Goal: Complete application form: Complete application form

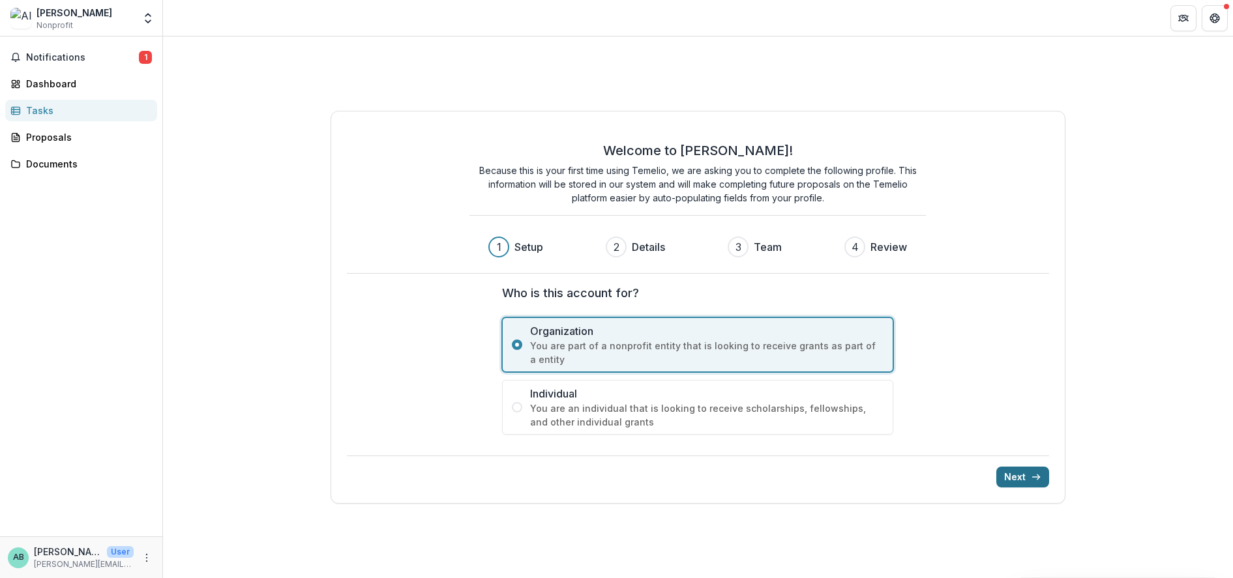
click at [1007, 480] on button "Next" at bounding box center [1022, 477] width 53 height 21
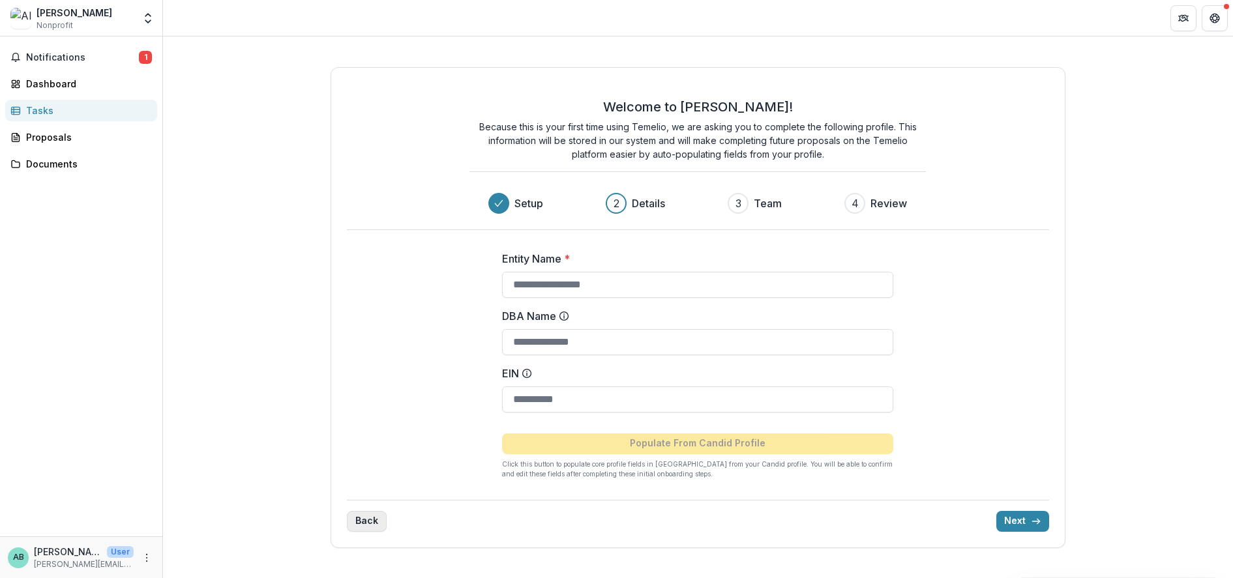
click at [348, 518] on button "Back" at bounding box center [367, 521] width 40 height 21
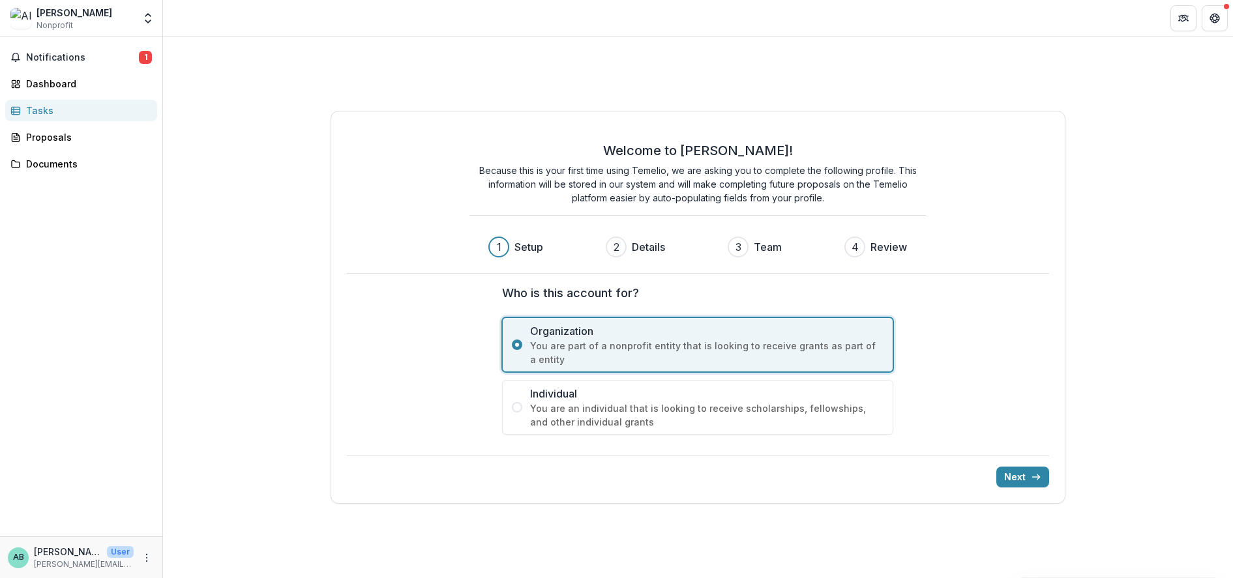
click at [537, 415] on span "You are an individual that is looking to receive scholarships, fellowships, and…" at bounding box center [706, 415] width 353 height 27
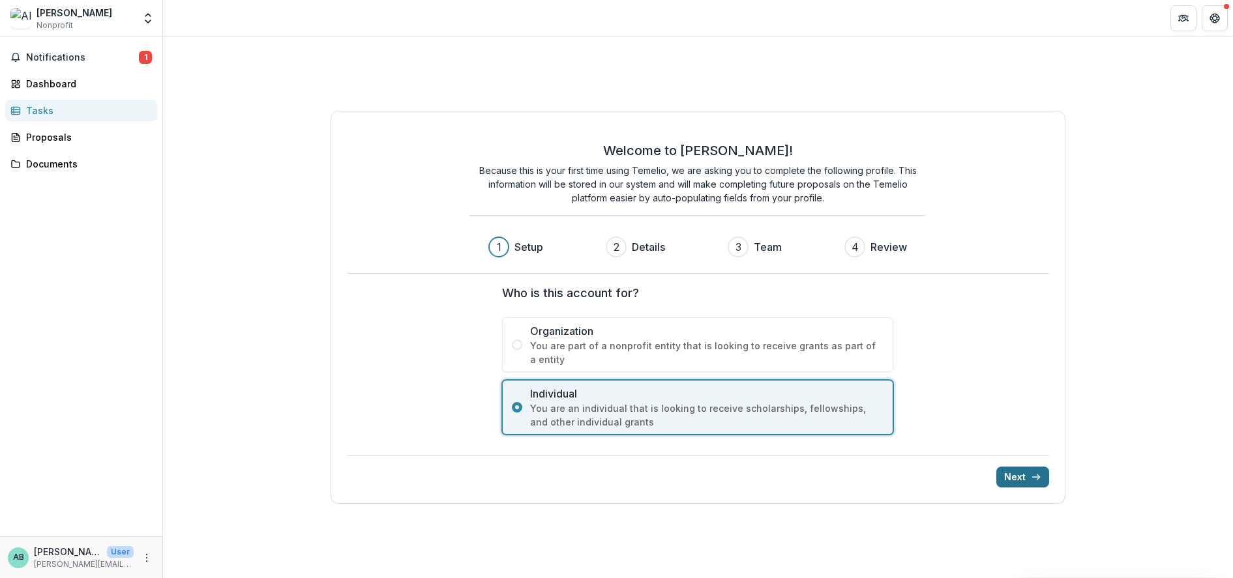
click at [1036, 485] on button "Next" at bounding box center [1022, 477] width 53 height 21
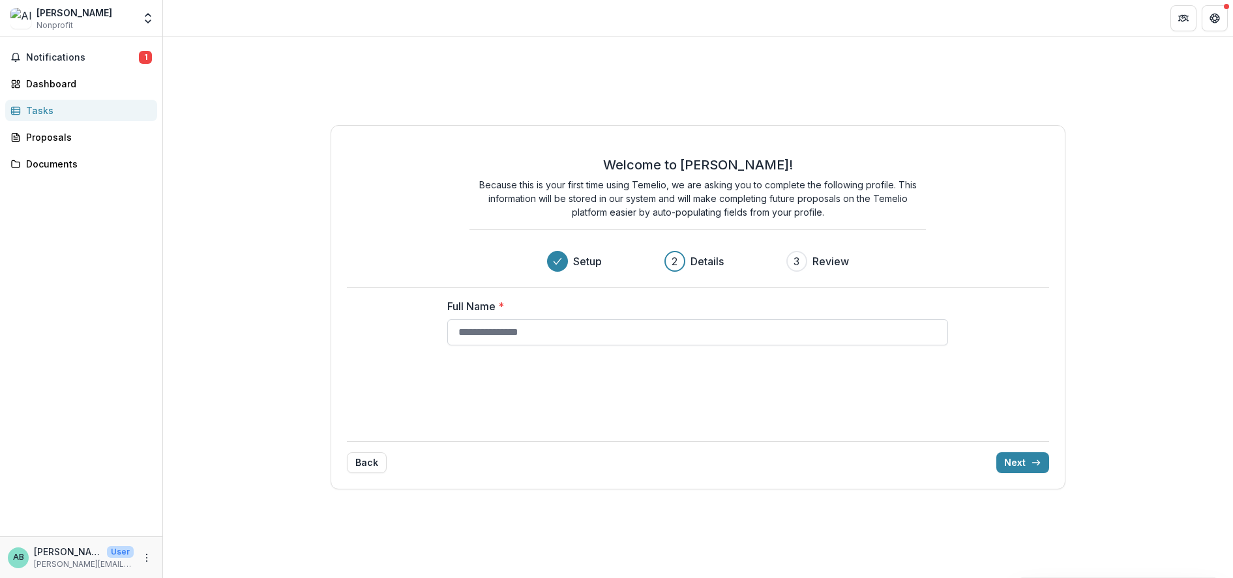
click at [582, 334] on input "Full Name *" at bounding box center [697, 332] width 501 height 26
type input "*"
type input "**********"
click at [1012, 454] on button "Next" at bounding box center [1022, 462] width 53 height 21
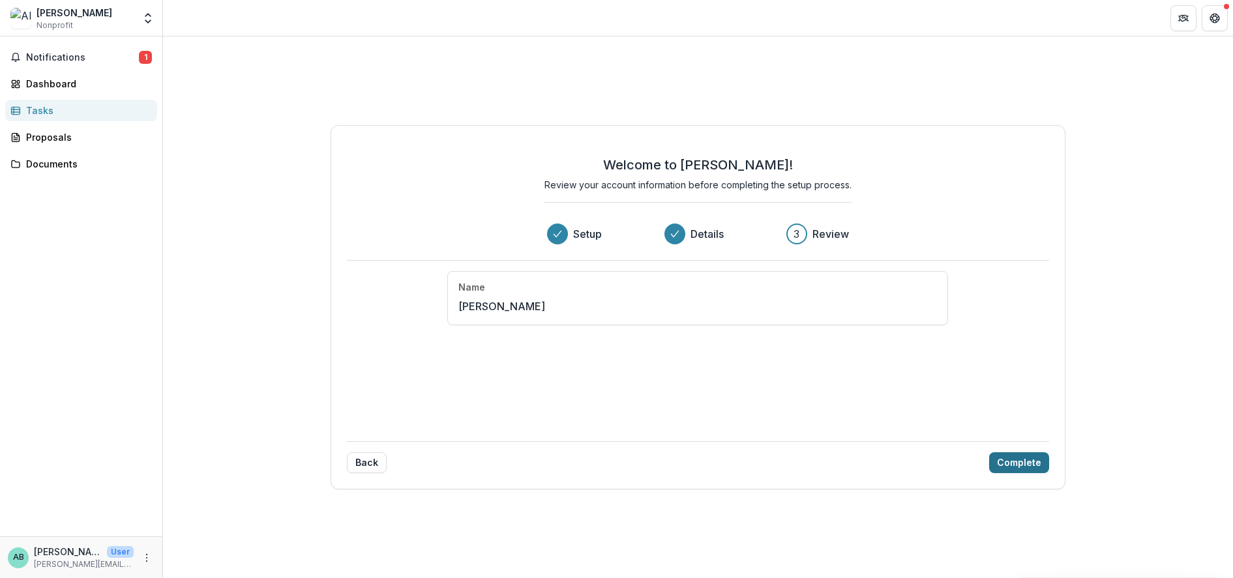
click at [1022, 464] on button "Complete" at bounding box center [1019, 462] width 60 height 21
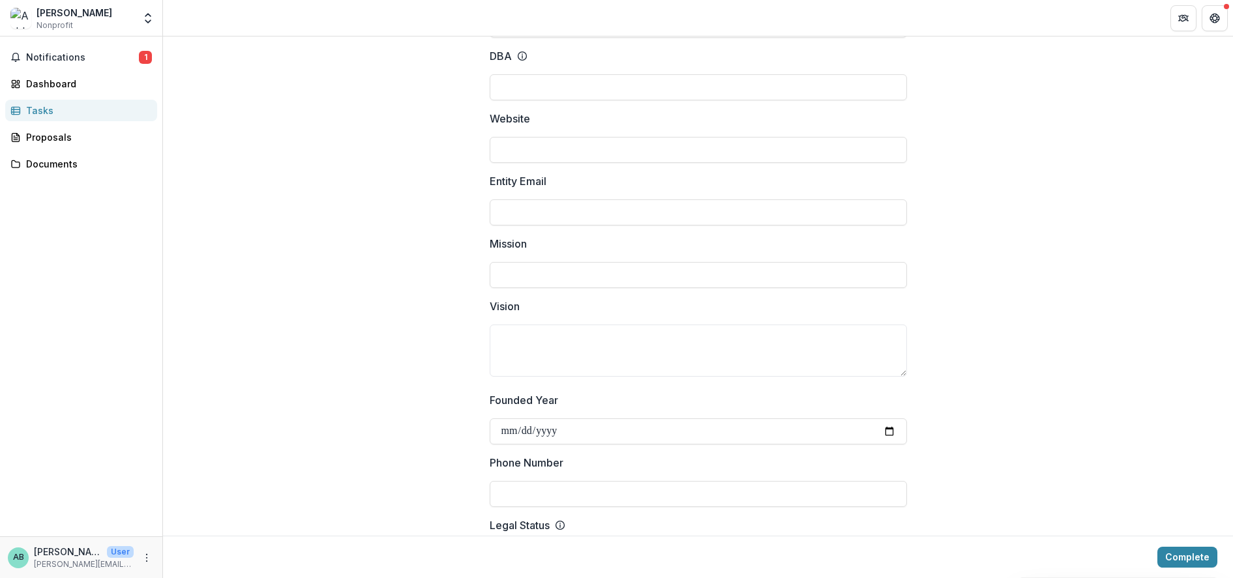
scroll to position [447, 0]
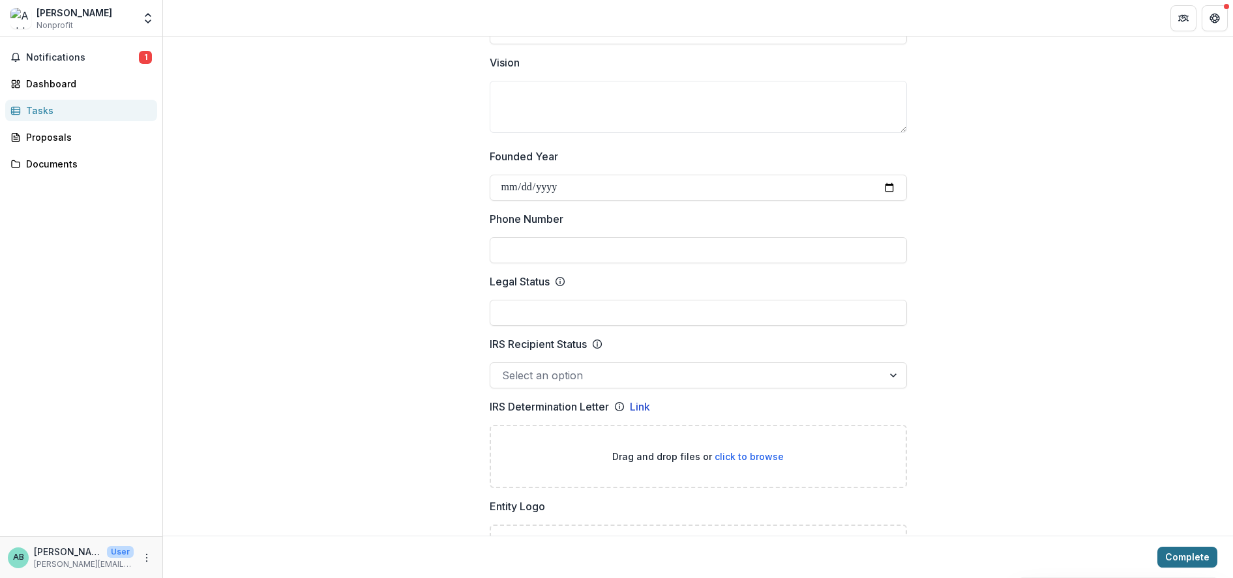
click at [1178, 550] on button "Complete" at bounding box center [1187, 557] width 60 height 21
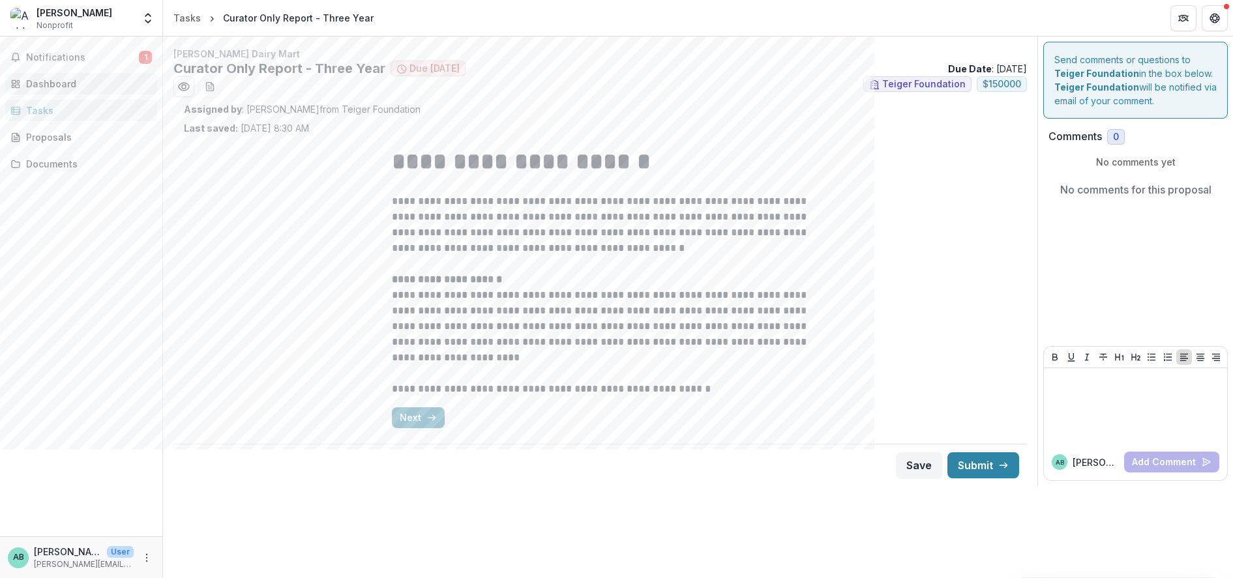
click at [23, 83] on link "Dashboard" at bounding box center [81, 84] width 152 height 22
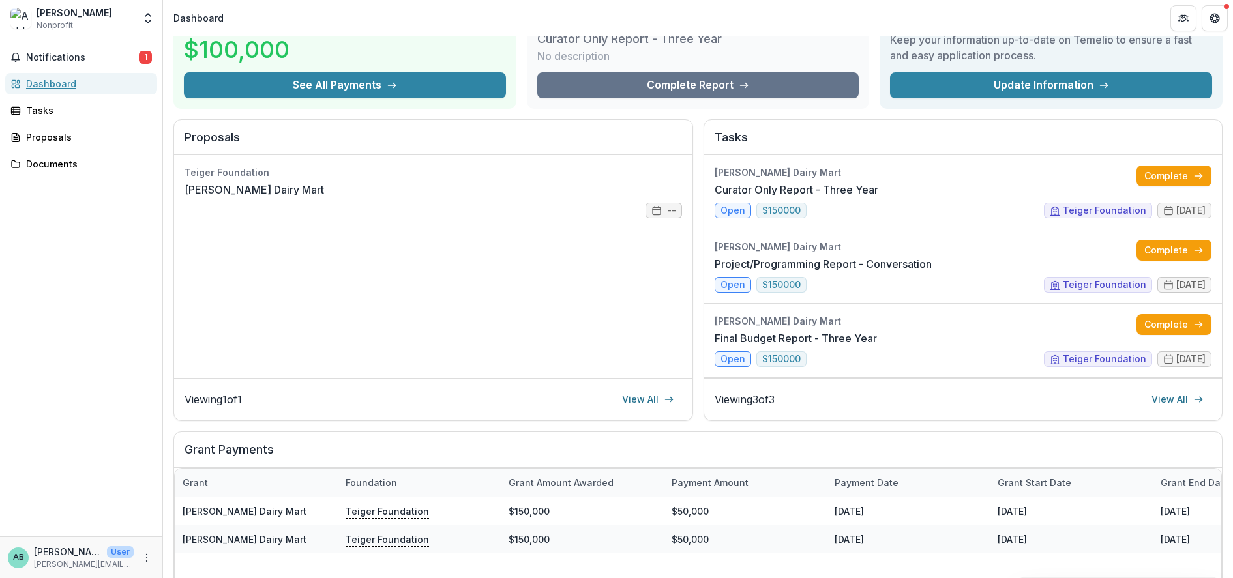
scroll to position [10, 0]
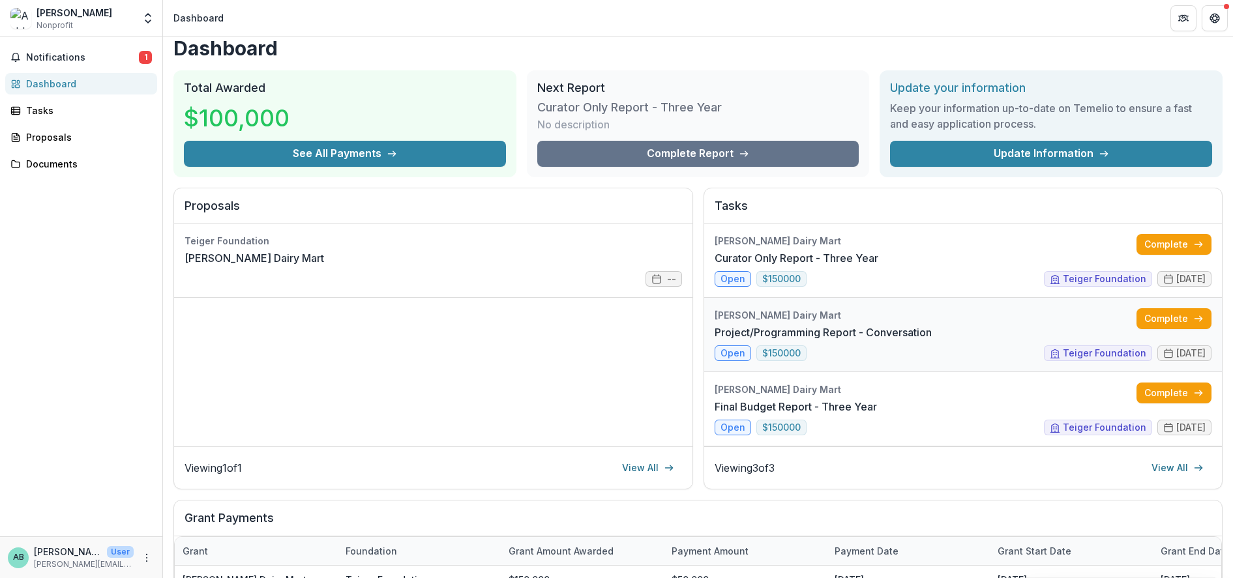
click at [861, 336] on link "Project/Programming Report - Conversation" at bounding box center [823, 333] width 217 height 16
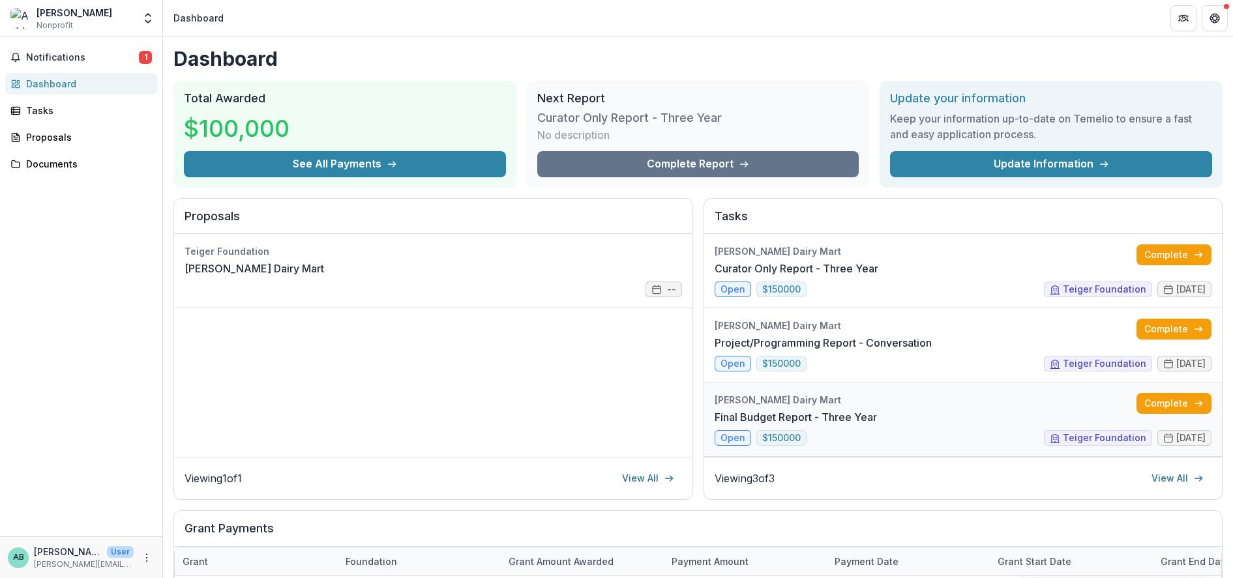
click at [877, 410] on link "Final Budget Report - Three Year" at bounding box center [796, 417] width 162 height 16
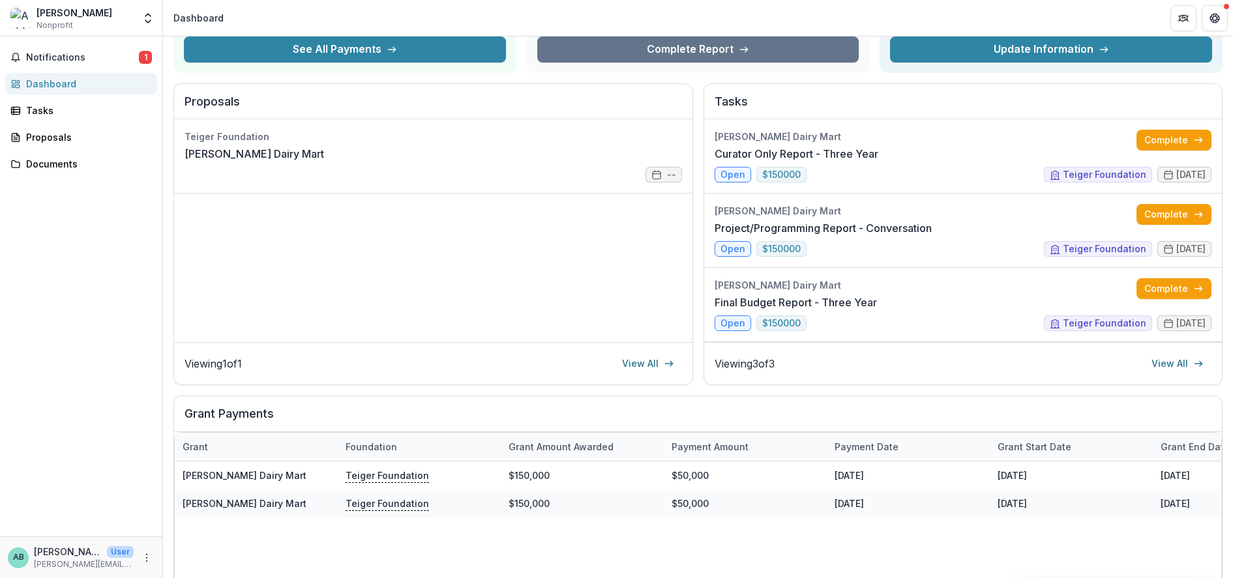
scroll to position [113, 0]
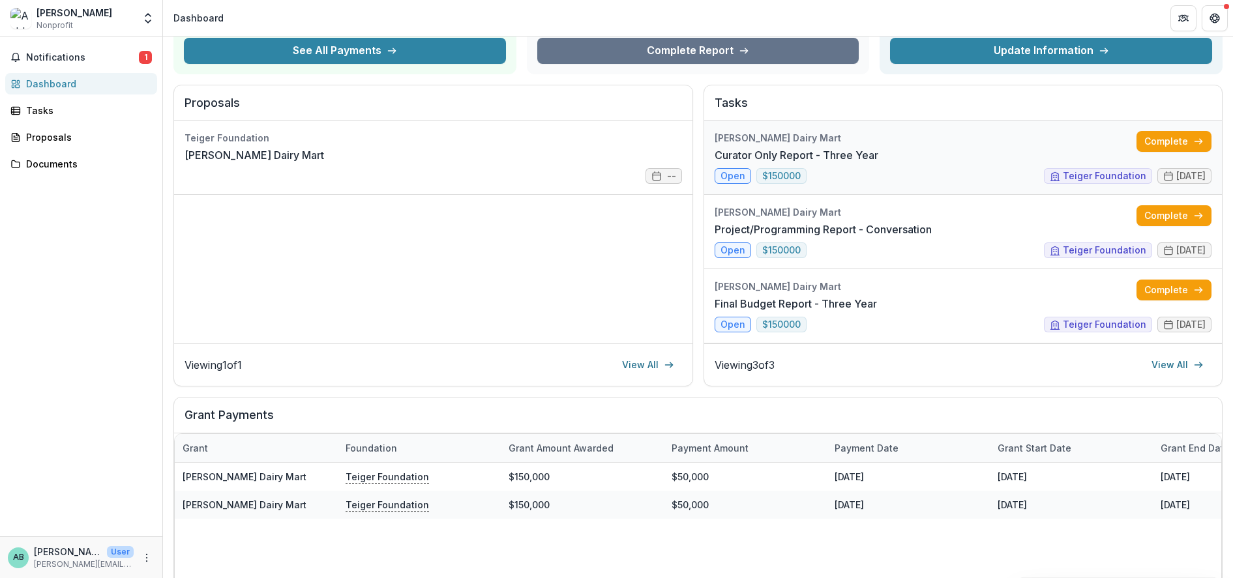
click at [878, 160] on link "Curator Only Report - Three Year" at bounding box center [797, 155] width 164 height 16
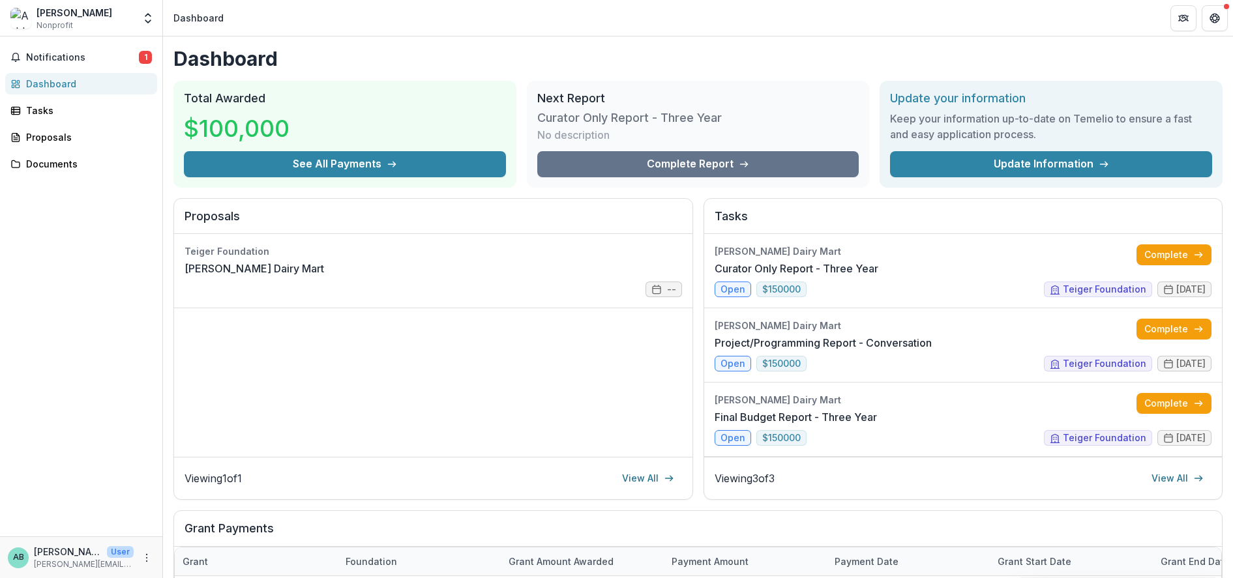
click at [825, 53] on h1 "Dashboard" at bounding box center [697, 58] width 1049 height 23
